Goal: Navigation & Orientation: Find specific page/section

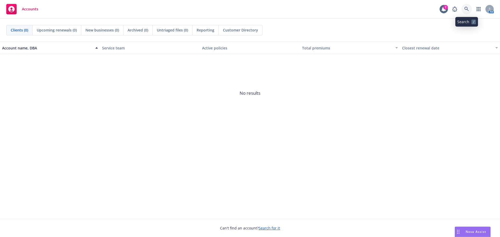
click at [464, 9] on icon at bounding box center [466, 9] width 5 height 5
